Goal: Check status

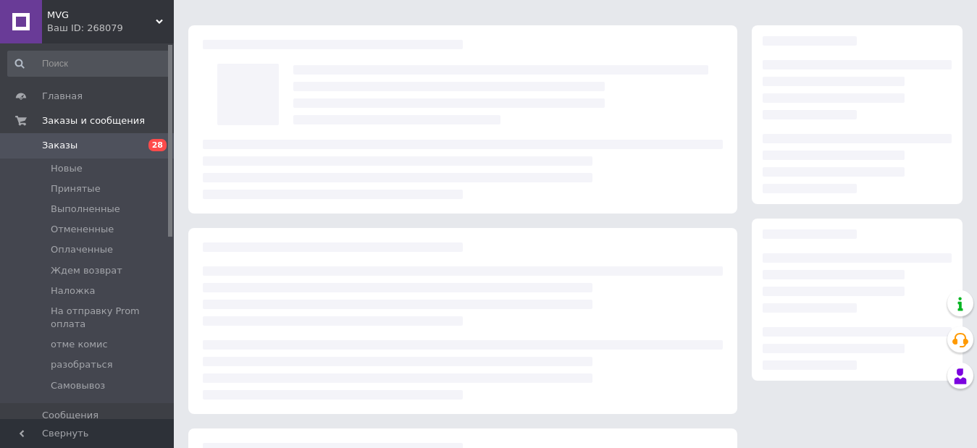
scroll to position [33, 0]
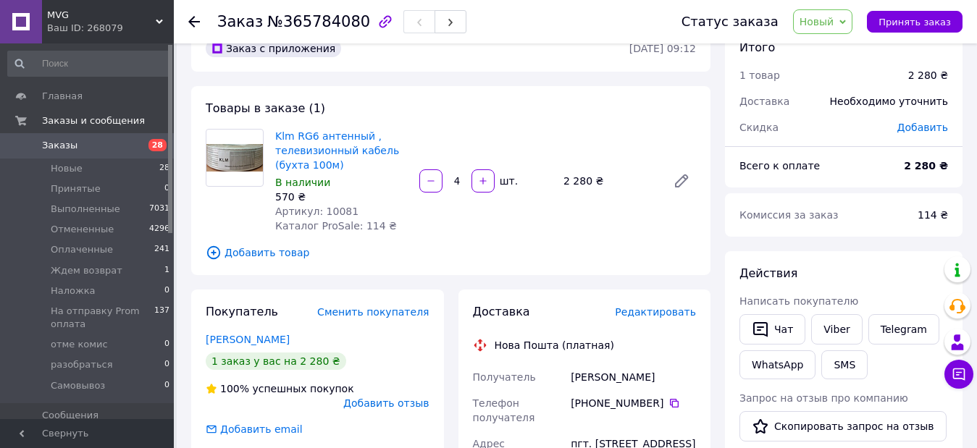
click at [83, 143] on span "Заказы" at bounding box center [88, 145] width 92 height 13
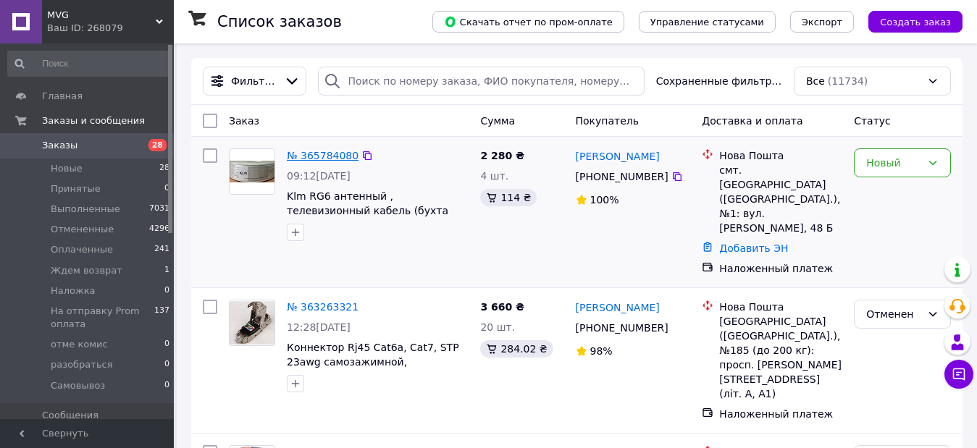
click at [331, 153] on link "№ 365784080" at bounding box center [323, 156] width 72 height 12
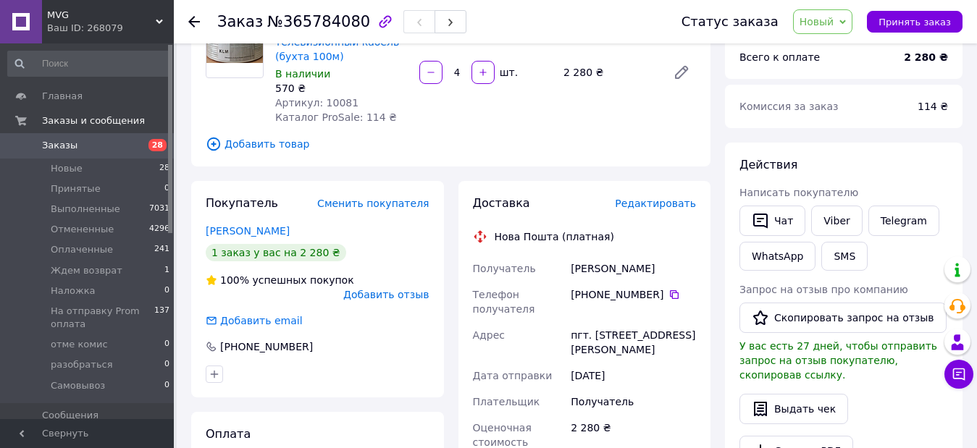
scroll to position [145, 0]
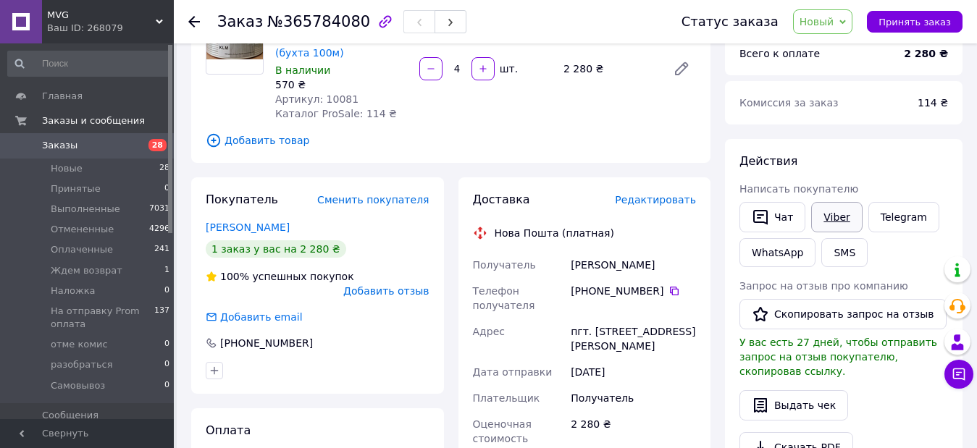
click at [834, 221] on link "Viber" at bounding box center [836, 217] width 51 height 30
